Goal: Information Seeking & Learning: Check status

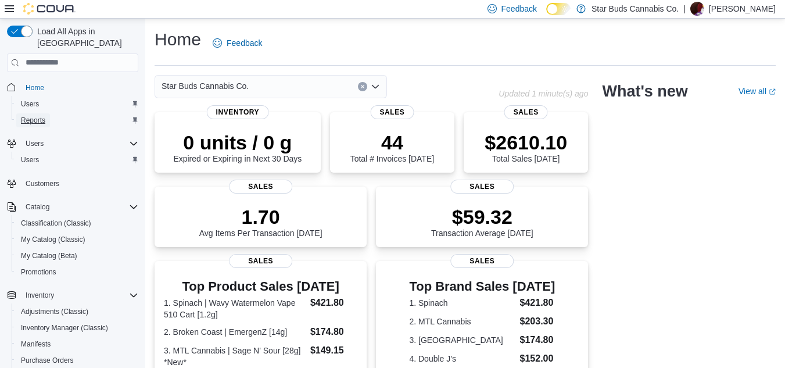
click at [41, 116] on span "Reports" at bounding box center [33, 120] width 24 height 9
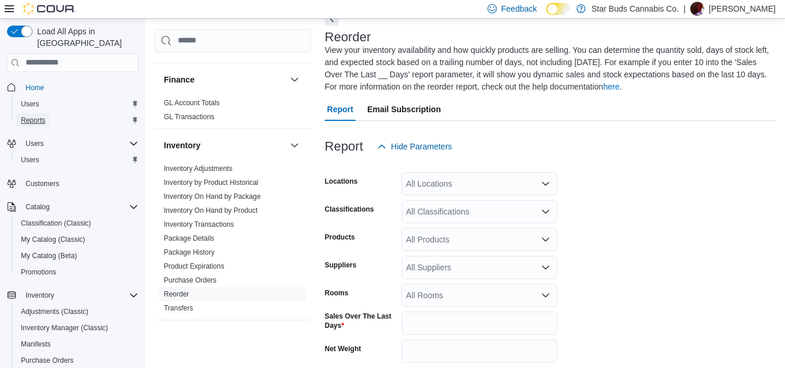
scroll to position [184, 0]
click at [224, 205] on link "Inventory On Hand by Product" at bounding box center [211, 209] width 94 height 8
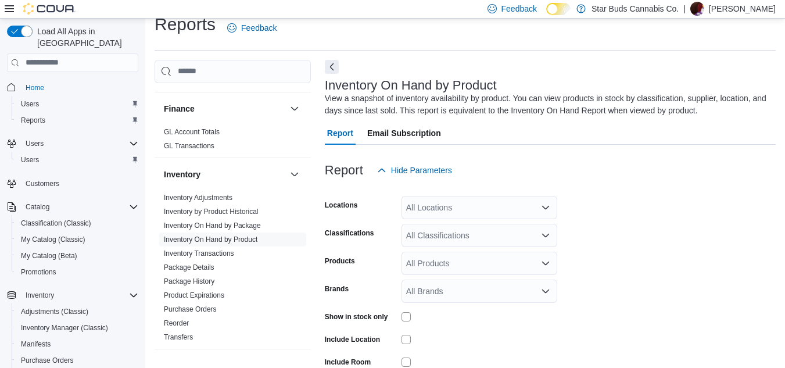
scroll to position [39, 0]
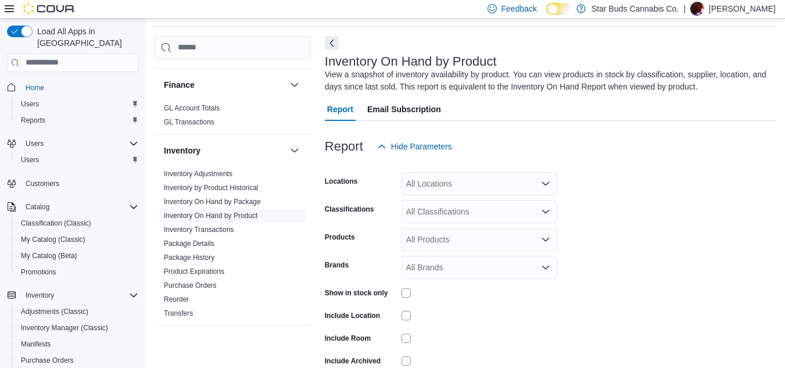
click at [460, 186] on div "All Locations" at bounding box center [480, 183] width 156 height 23
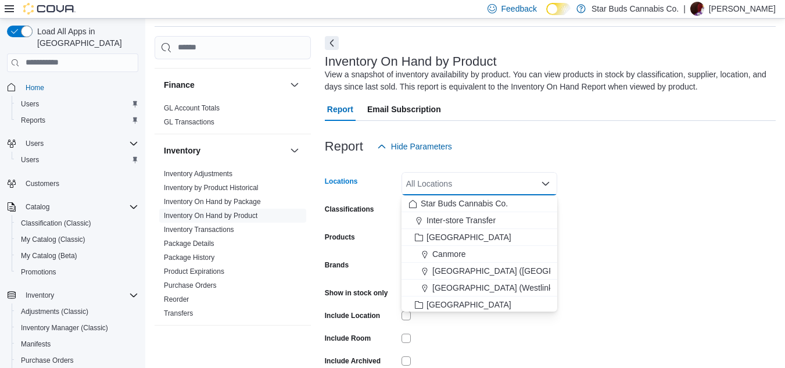
type input "*"
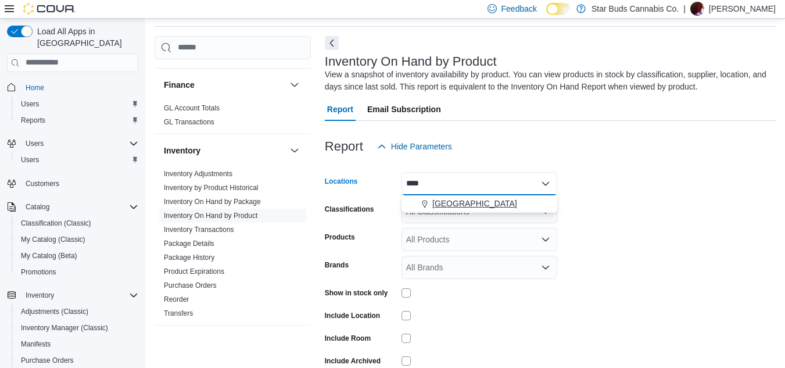
type input "****"
click at [462, 200] on span "Wasaga Beach" at bounding box center [474, 204] width 85 height 12
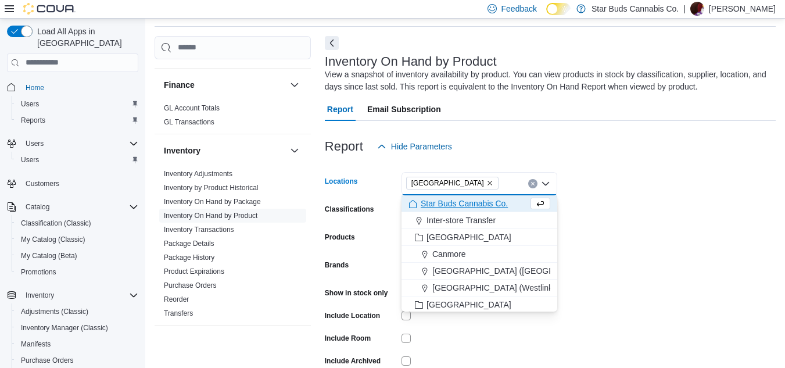
click at [626, 192] on form "Locations Wasaga Beach Combo box. Selected. Wasaga Beach. Press Backspace to de…" at bounding box center [550, 280] width 451 height 244
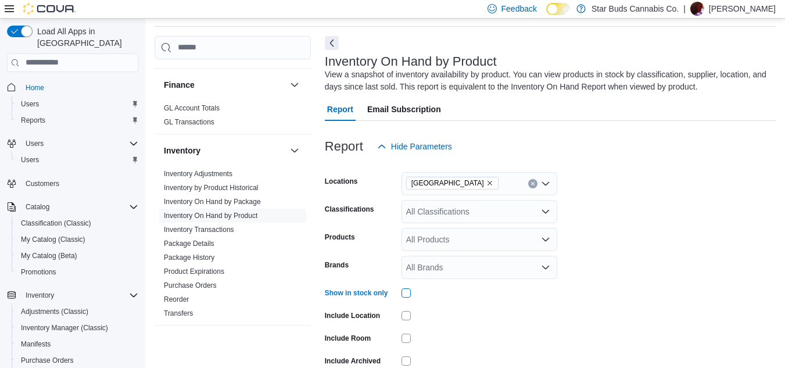
scroll to position [96, 0]
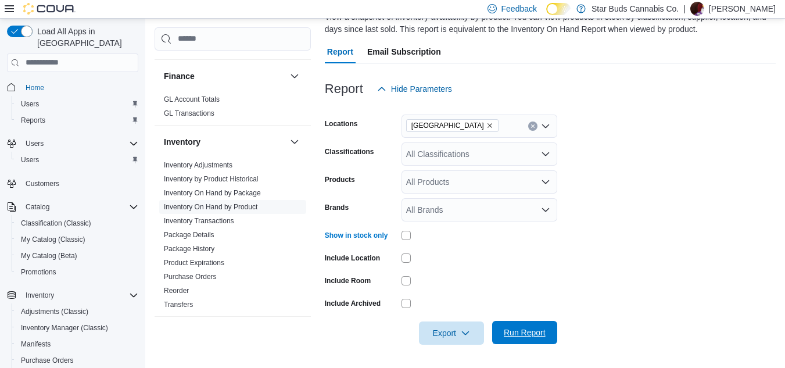
click at [540, 322] on span "Run Report" at bounding box center [524, 332] width 51 height 23
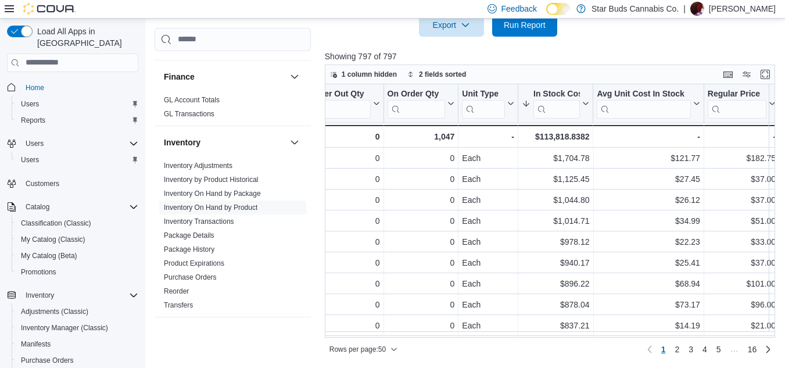
scroll to position [0, 700]
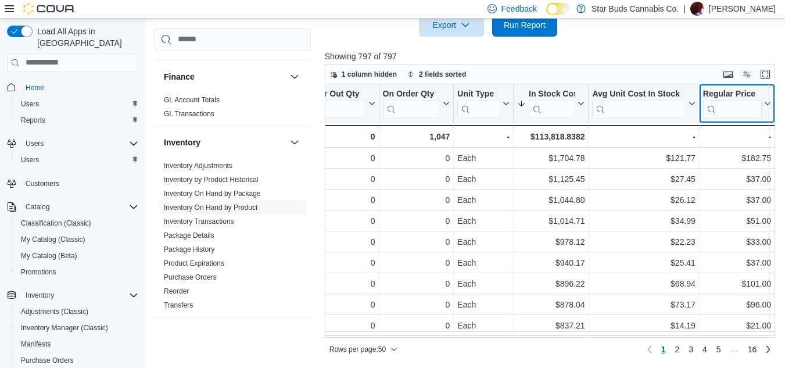
click at [764, 101] on icon at bounding box center [766, 103] width 9 height 7
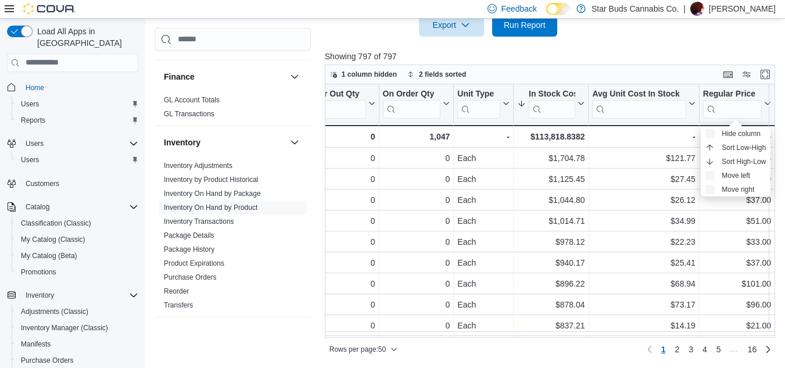
scroll to position [0, 701]
click at [739, 159] on span "Sort High-Low" at bounding box center [744, 161] width 44 height 9
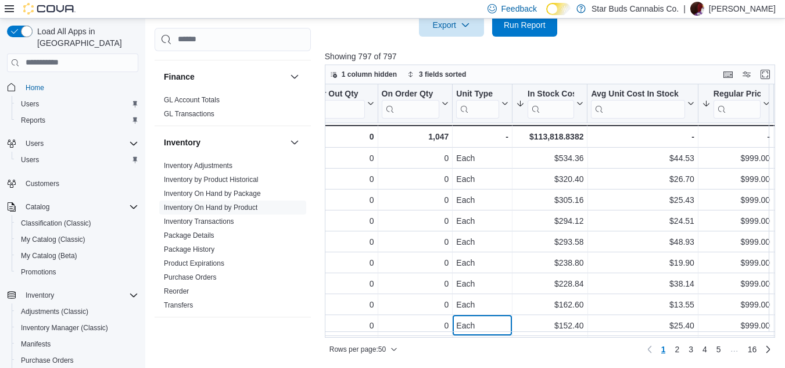
scroll to position [27, 701]
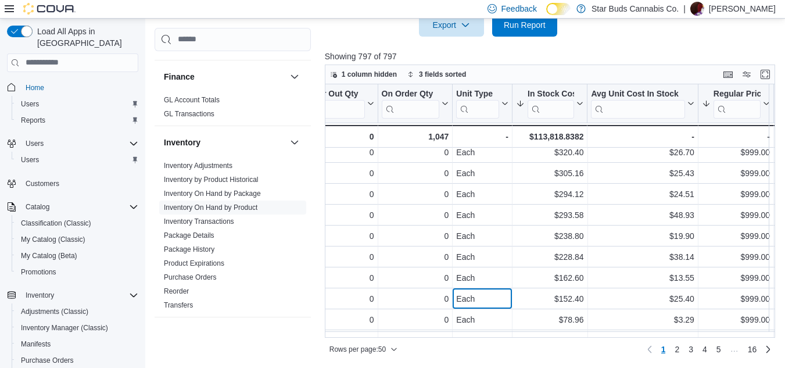
drag, startPoint x: 474, startPoint y: 329, endPoint x: 413, endPoint y: 332, distance: 61.1
click at [413, 332] on div "Location Click to view column header actions Product Click to view column heade…" at bounding box center [552, 210] width 455 height 253
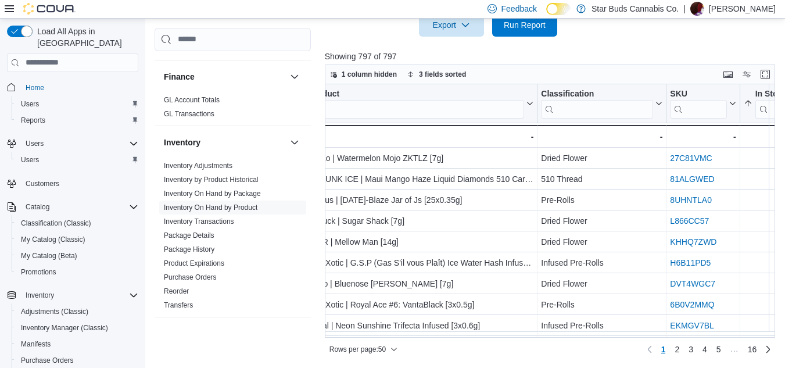
scroll to position [0, 120]
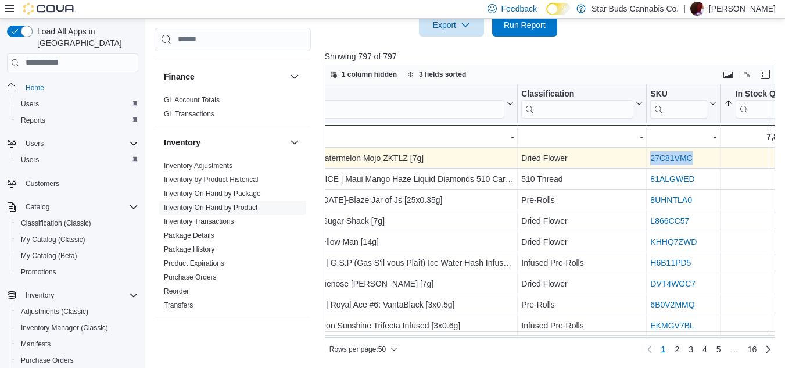
drag, startPoint x: 705, startPoint y: 160, endPoint x: 650, endPoint y: 159, distance: 54.6
click at [650, 159] on div "27C81VMC" at bounding box center [683, 158] width 66 height 14
copy link "27C81VMC"
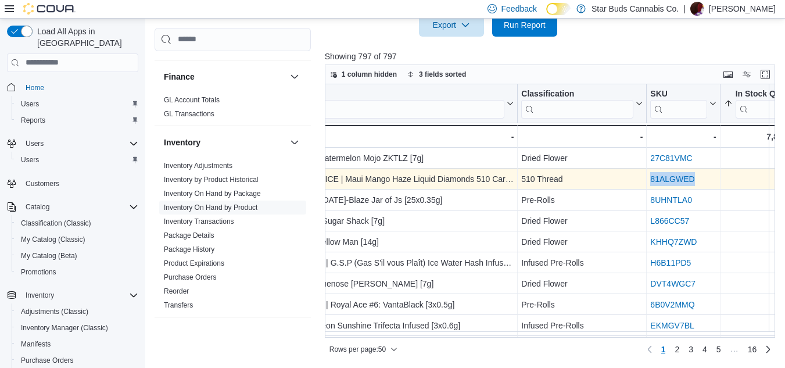
drag, startPoint x: 708, startPoint y: 178, endPoint x: 652, endPoint y: 178, distance: 55.8
click at [652, 178] on div "81ALGWED" at bounding box center [683, 179] width 66 height 14
copy link "81ALGWED"
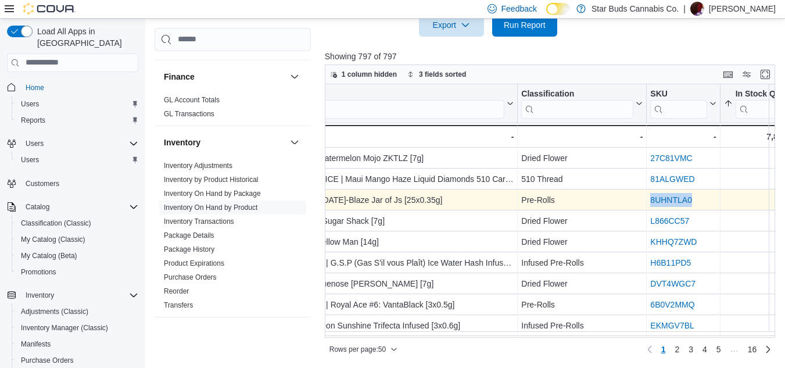
drag, startPoint x: 698, startPoint y: 201, endPoint x: 650, endPoint y: 200, distance: 48.2
click at [650, 200] on div "8UHNTLA0" at bounding box center [683, 200] width 66 height 14
copy link "8UHNTLA0"
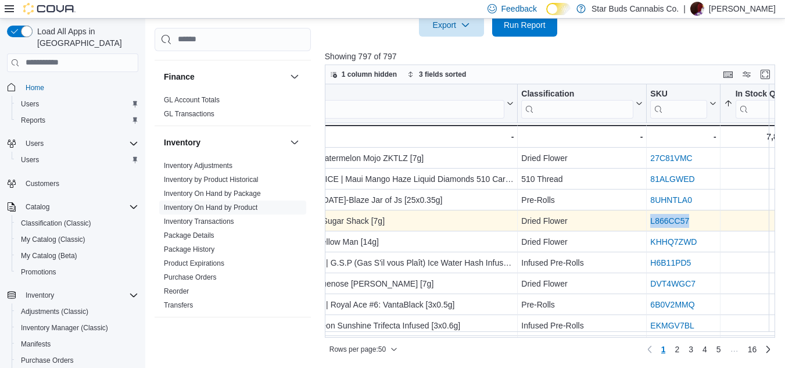
drag, startPoint x: 702, startPoint y: 218, endPoint x: 650, endPoint y: 220, distance: 52.9
click at [650, 220] on div "L866CC57 - SKU URL, column 4, row 4" at bounding box center [683, 220] width 73 height 21
copy link "L866CC57"
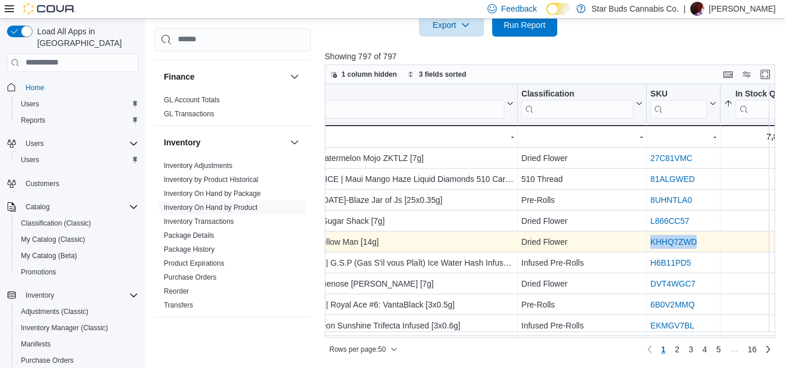
drag, startPoint x: 703, startPoint y: 241, endPoint x: 647, endPoint y: 243, distance: 56.4
click at [647, 243] on div "KHHQ7ZWD - SKU URL, column 4, row 5" at bounding box center [683, 241] width 73 height 21
copy link "KHHQ7ZWD"
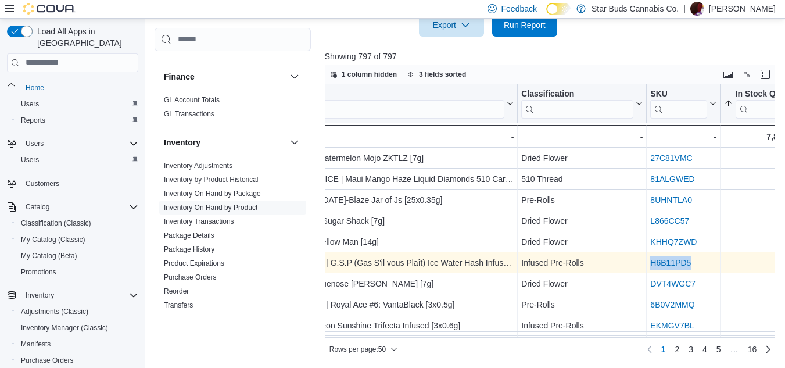
drag, startPoint x: 698, startPoint y: 262, endPoint x: 649, endPoint y: 263, distance: 48.8
click at [649, 263] on div "H6B11PD5 - SKU URL, column 4, row 6" at bounding box center [683, 262] width 73 height 21
copy link "H6B11PD5"
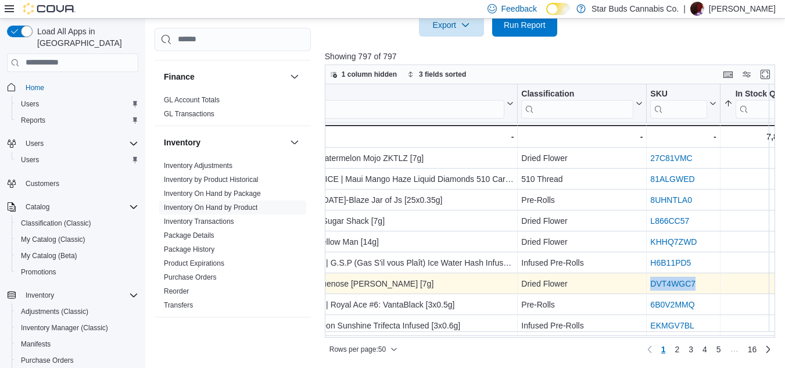
drag, startPoint x: 704, startPoint y: 280, endPoint x: 651, endPoint y: 282, distance: 52.3
click at [651, 282] on div "DVT4WGC7" at bounding box center [683, 284] width 66 height 14
copy link "DVT4WGC7"
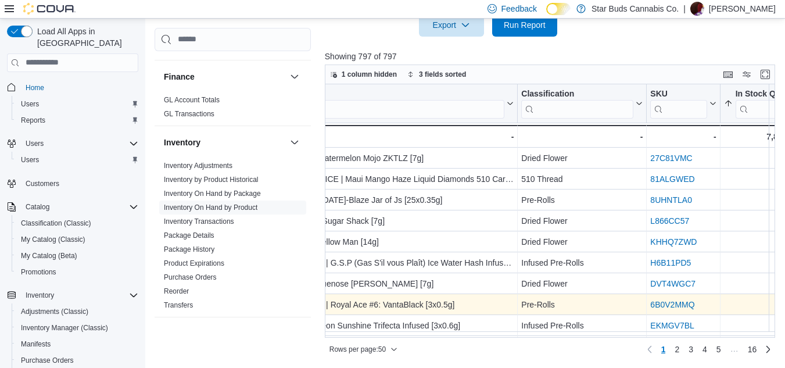
scroll to position [6, 120]
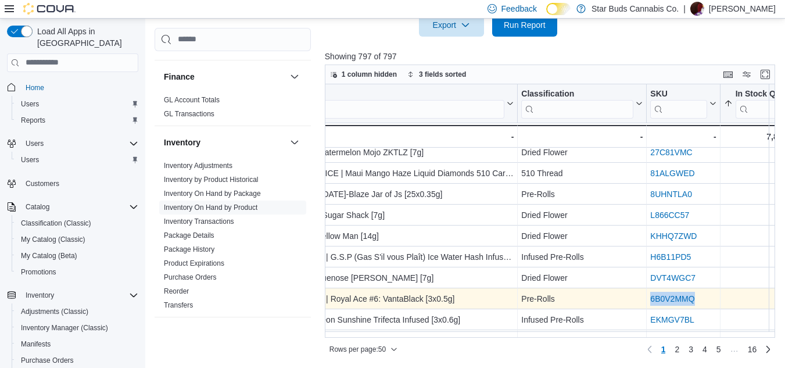
drag, startPoint x: 701, startPoint y: 304, endPoint x: 649, endPoint y: 300, distance: 51.9
click at [649, 300] on div "6B0V2MMQ - SKU URL, column 4, row 8" at bounding box center [683, 298] width 73 height 21
copy link "6B0V2MMQ"
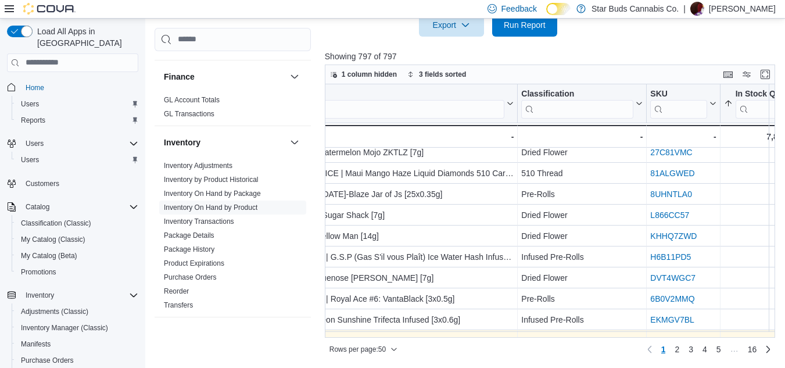
scroll to position [27, 120]
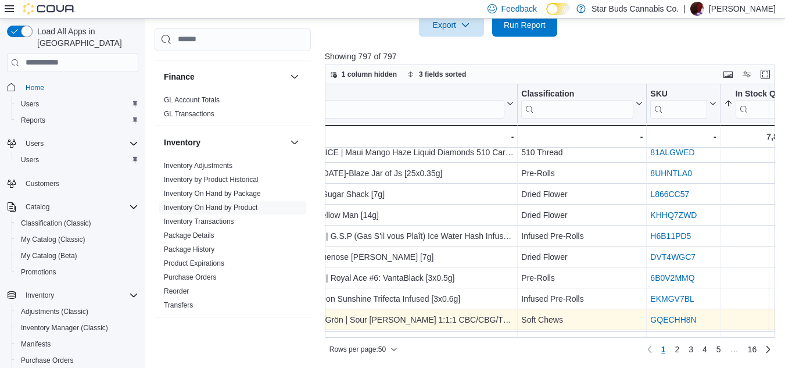
drag, startPoint x: 700, startPoint y: 318, endPoint x: 672, endPoint y: 317, distance: 27.9
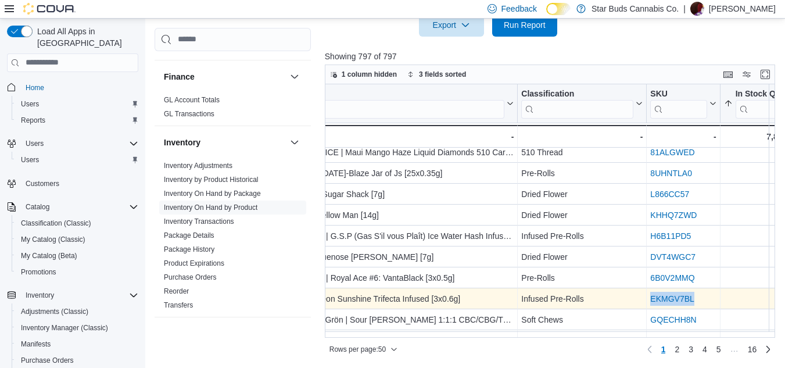
drag, startPoint x: 699, startPoint y: 297, endPoint x: 651, endPoint y: 299, distance: 47.7
click at [651, 299] on div "EKMGV7BL" at bounding box center [683, 299] width 66 height 14
copy link "EKMGV7BL"
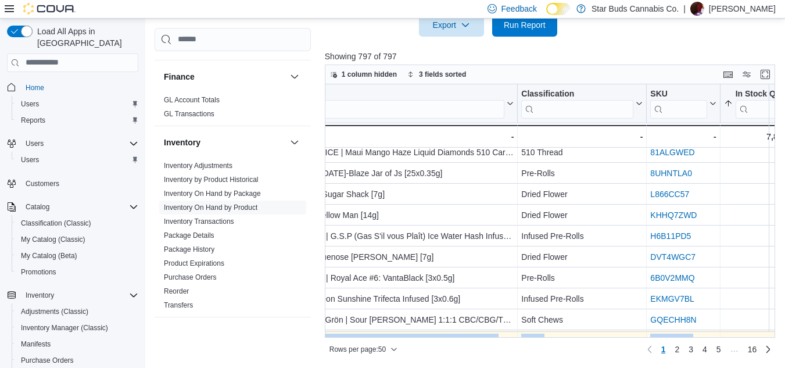
scroll to position [48, 120]
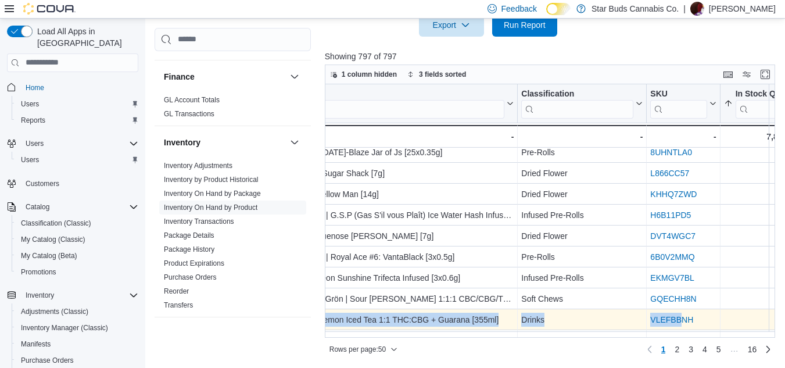
drag, startPoint x: 707, startPoint y: 318, endPoint x: 683, endPoint y: 319, distance: 23.9
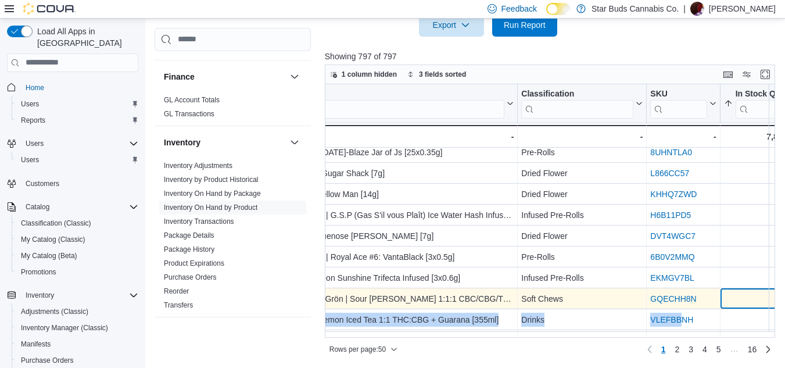
click at [727, 293] on div "24" at bounding box center [754, 299] width 63 height 14
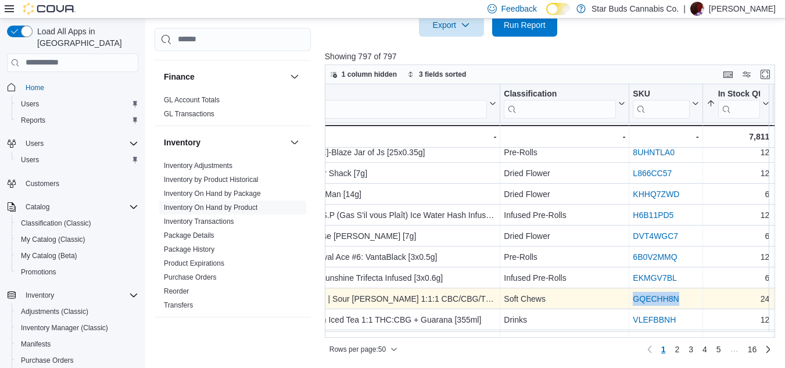
drag, startPoint x: 690, startPoint y: 299, endPoint x: 635, endPoint y: 299, distance: 55.2
click at [635, 299] on div "GQECHH8N" at bounding box center [666, 299] width 66 height 14
copy link "GQECHH8N"
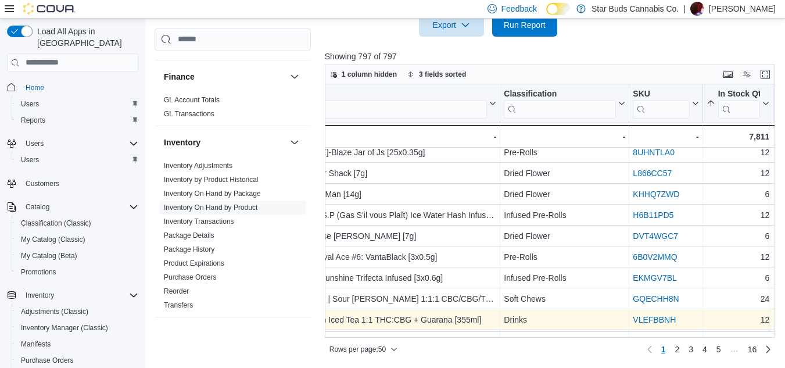
scroll to position [69, 137]
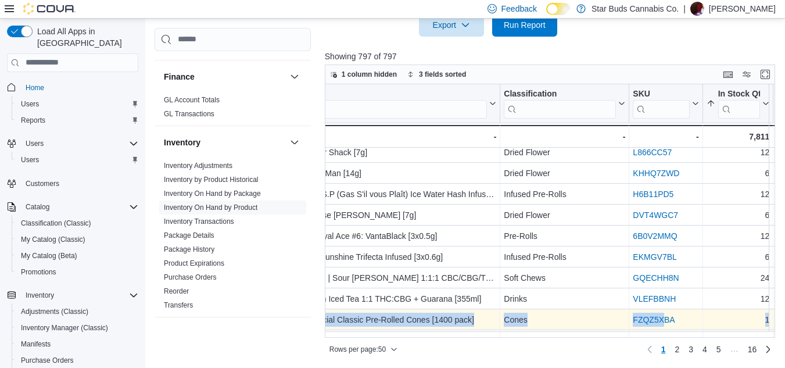
drag, startPoint x: 686, startPoint y: 318, endPoint x: 663, endPoint y: 317, distance: 23.3
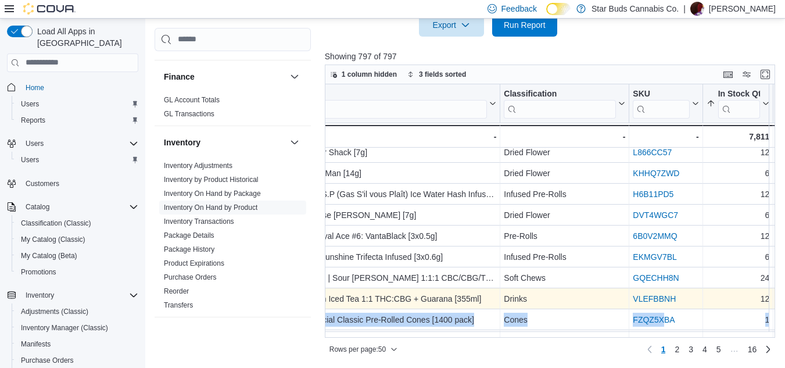
click at [684, 295] on div "VLEFBBNH" at bounding box center [666, 299] width 66 height 14
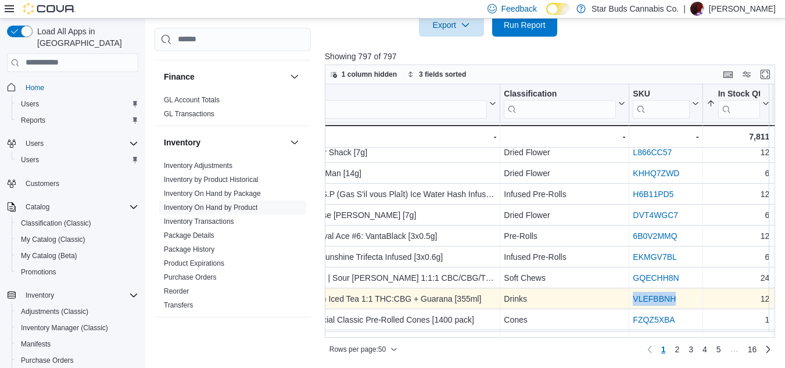
drag, startPoint x: 683, startPoint y: 297, endPoint x: 634, endPoint y: 297, distance: 49.4
click at [634, 297] on div "VLEFBBNH" at bounding box center [666, 299] width 66 height 14
click at [635, 297] on link "VLEFBBNH" at bounding box center [654, 298] width 43 height 9
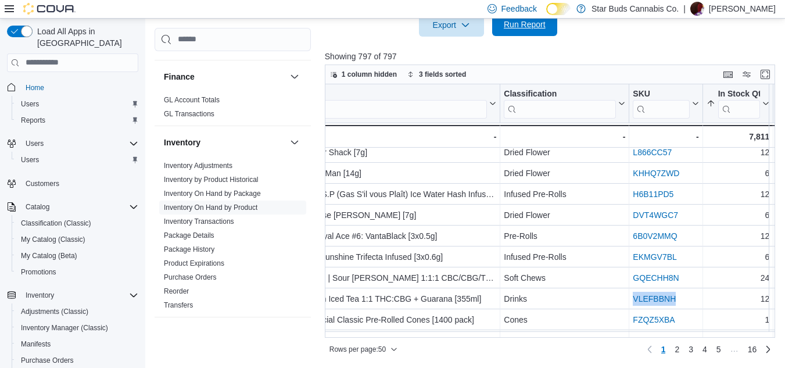
click at [524, 23] on span "Run Report" at bounding box center [525, 25] width 42 height 12
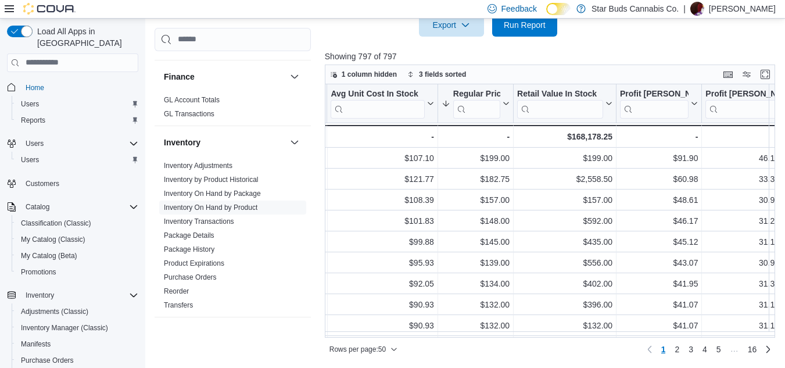
scroll to position [0, 977]
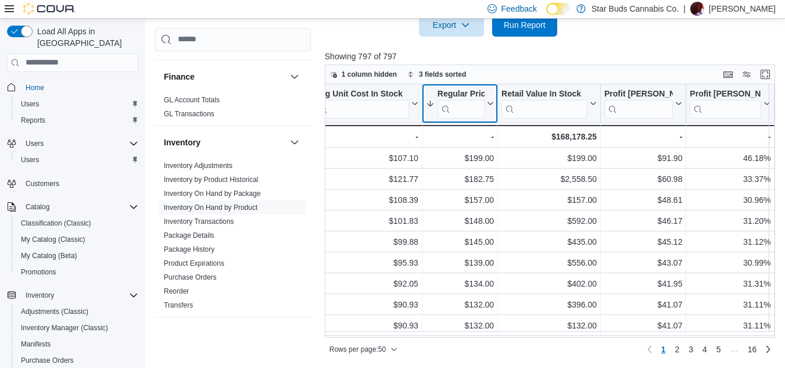
click at [489, 106] on icon at bounding box center [489, 103] width 9 height 7
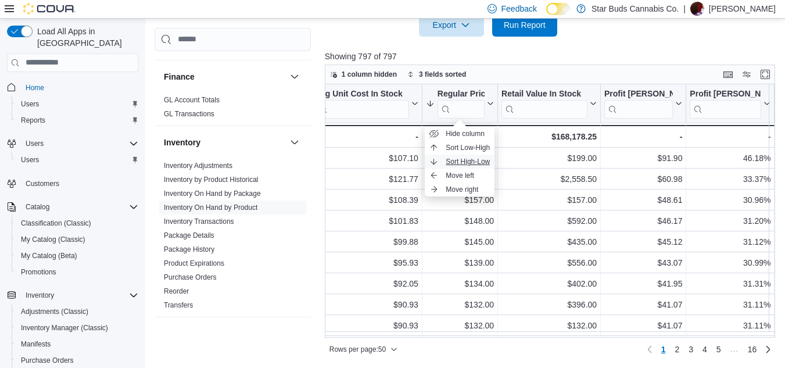
click at [468, 164] on span "Sort High-Low" at bounding box center [468, 161] width 44 height 9
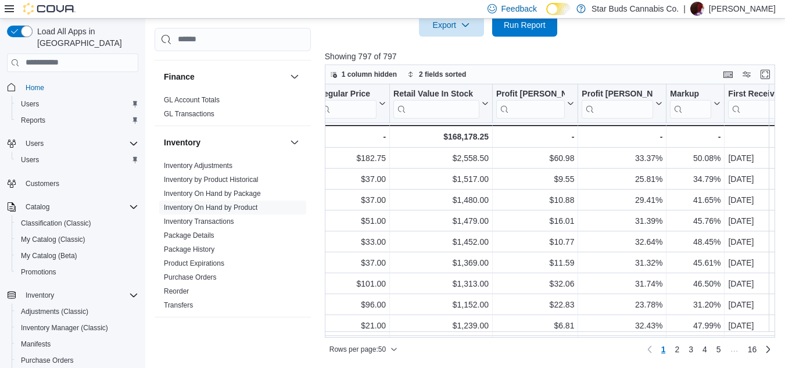
scroll to position [0, 977]
